Goal: Navigation & Orientation: Find specific page/section

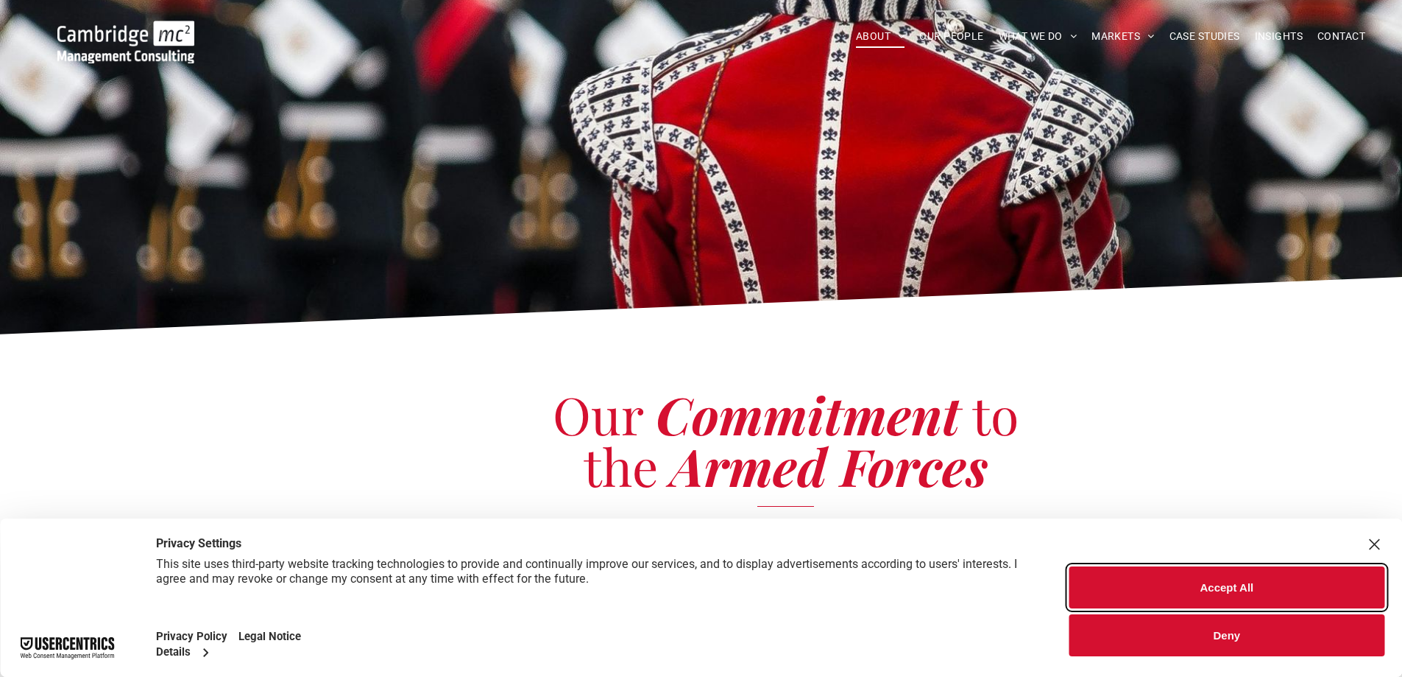
click at [1230, 586] on button "Accept All" at bounding box center [1227, 587] width 315 height 42
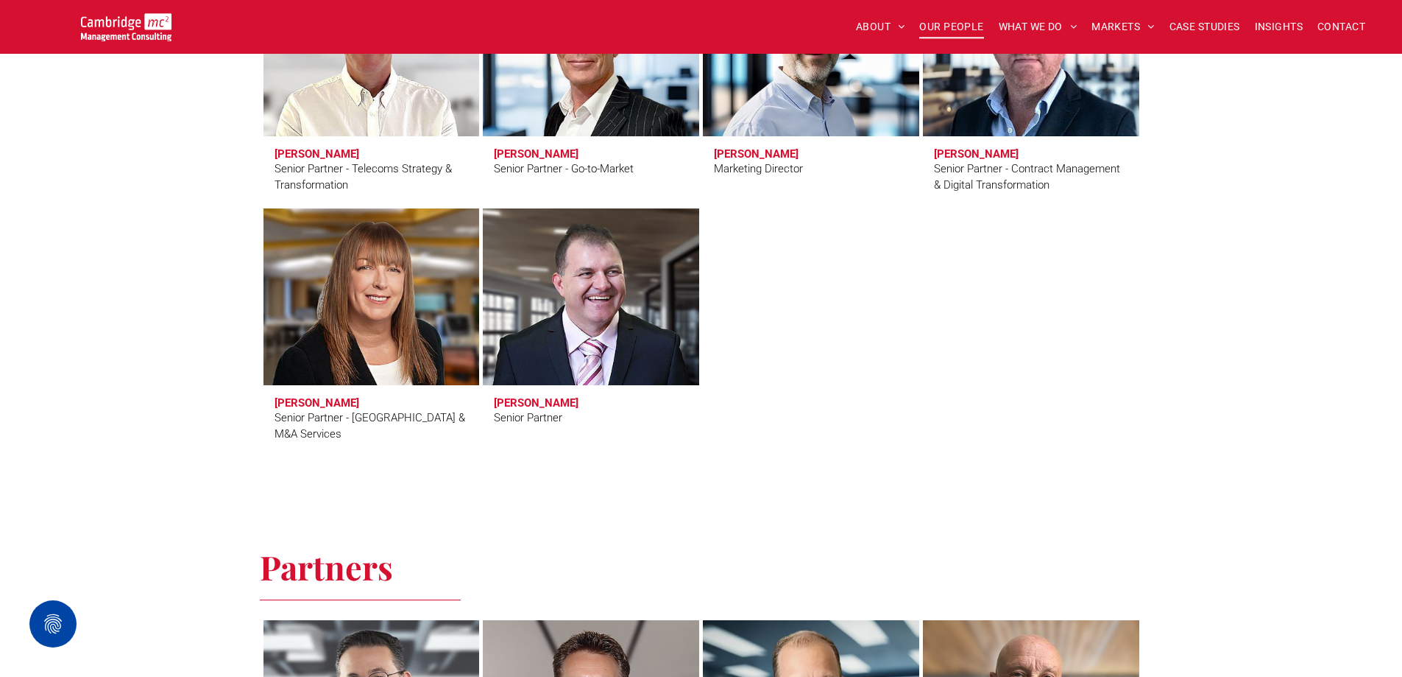
scroll to position [2503, 0]
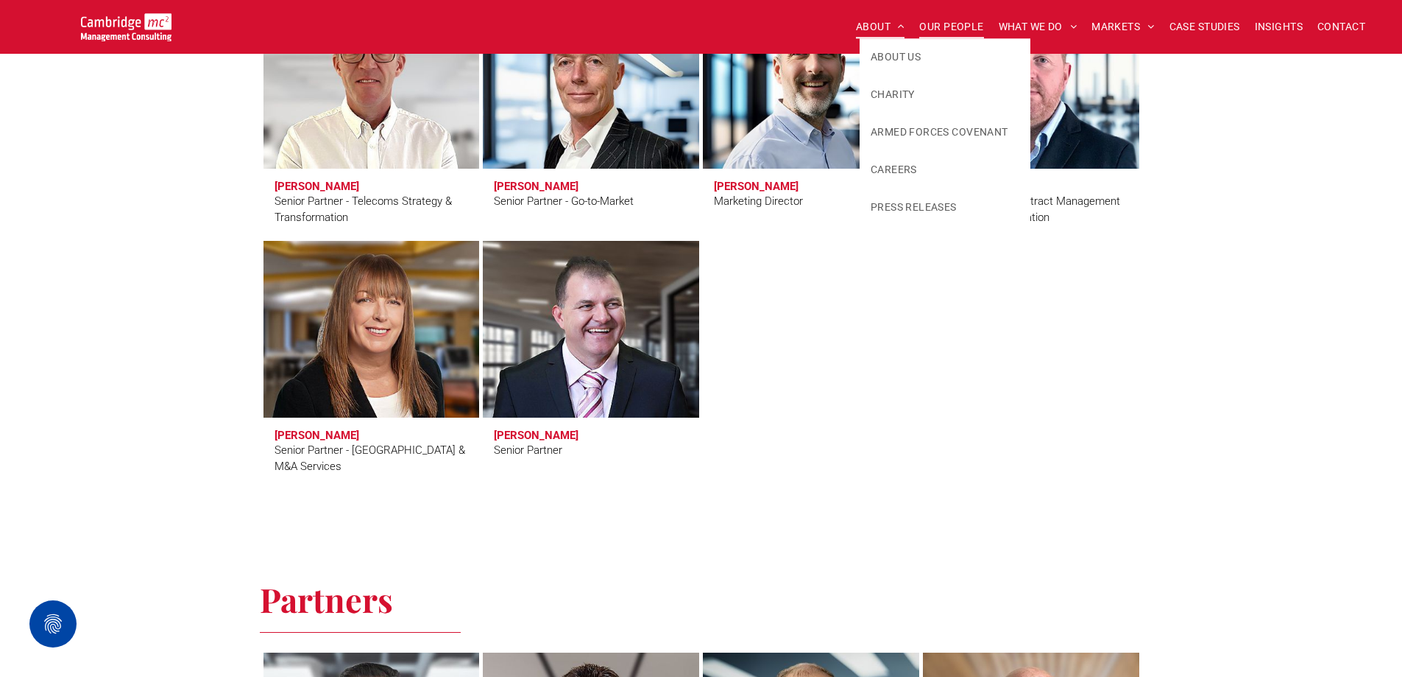
click at [866, 25] on span "ABOUT" at bounding box center [880, 26] width 49 height 23
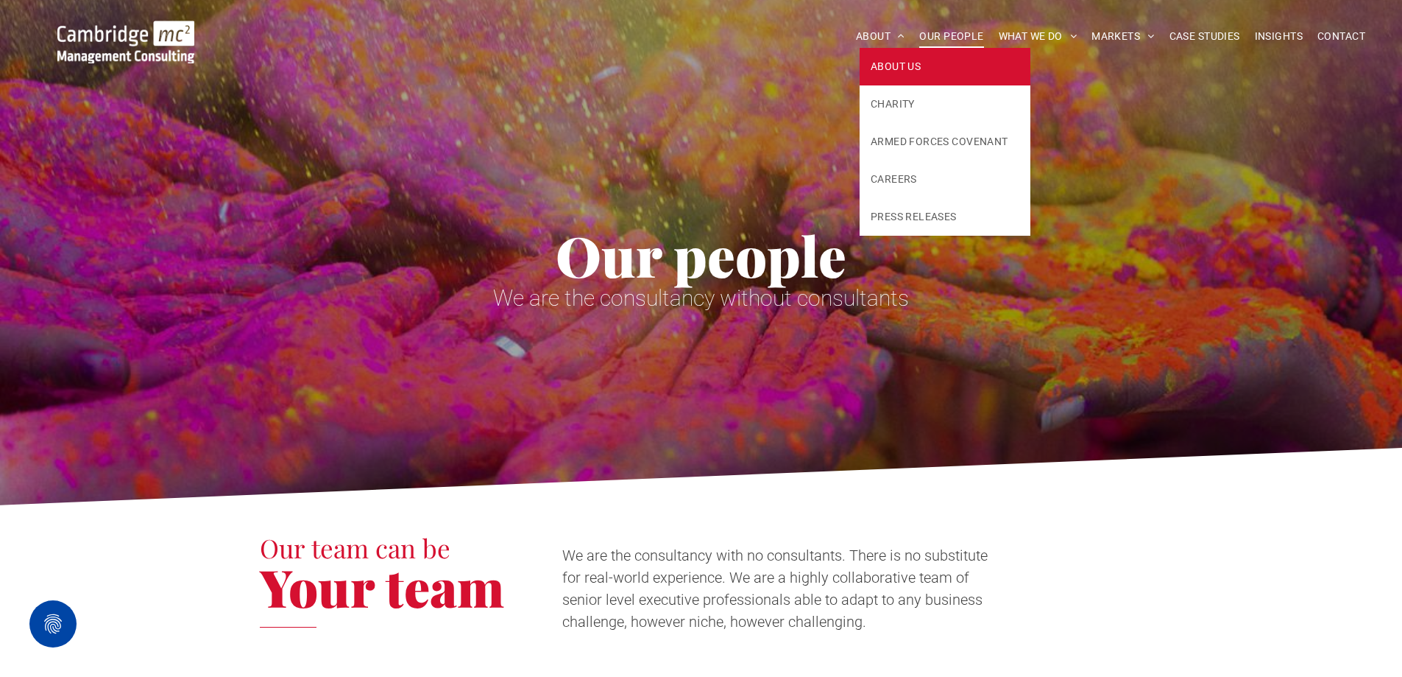
click at [886, 59] on span "ABOUT US" at bounding box center [896, 66] width 50 height 15
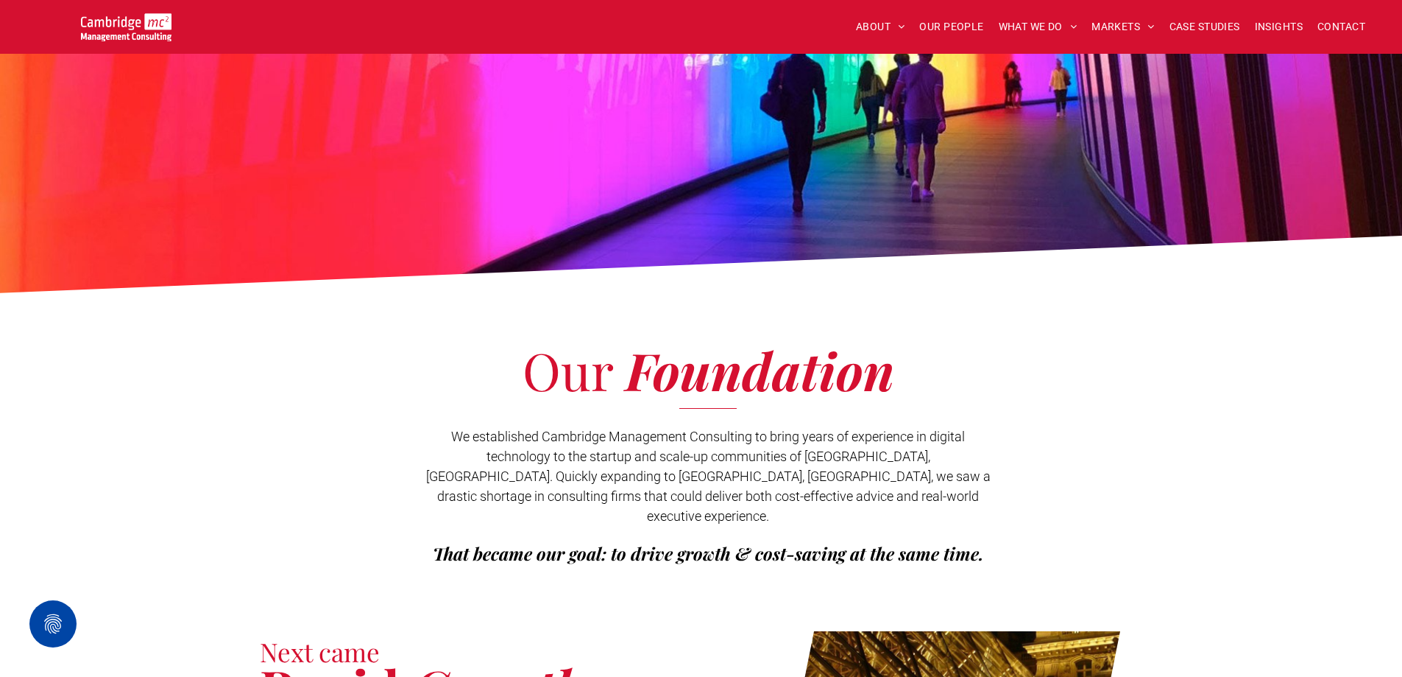
scroll to position [74, 0]
